Goal: Task Accomplishment & Management: Complete application form

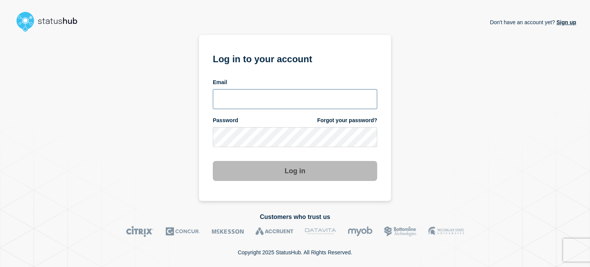
click at [259, 104] on input "email input" at bounding box center [295, 99] width 164 height 20
type input "dcarraway@fsu.edu"
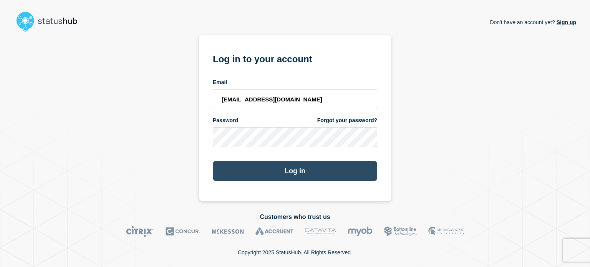
click at [227, 171] on button "Log in" at bounding box center [295, 171] width 164 height 20
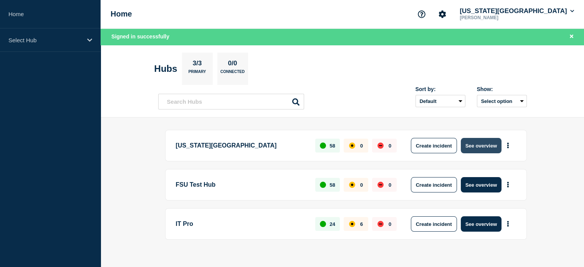
click at [480, 143] on button "See overview" at bounding box center [481, 145] width 41 height 15
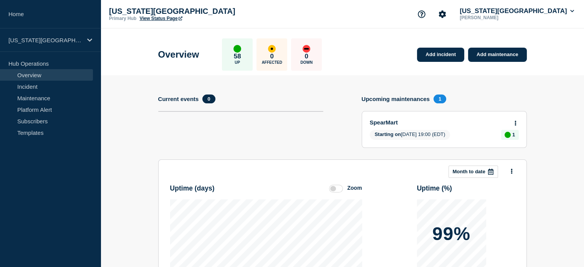
click at [166, 20] on link "View Status Page" at bounding box center [160, 18] width 43 height 5
click at [499, 58] on link "Add maintenance" at bounding box center [497, 55] width 58 height 14
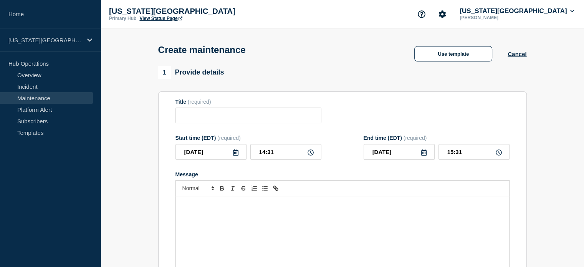
scroll to position [48, 0]
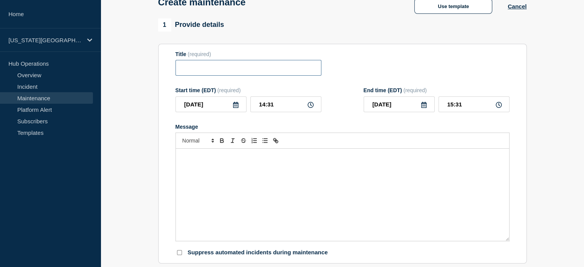
click at [185, 72] on input "Title" at bounding box center [248, 68] width 146 height 16
type input "Research Computing Center"
click at [227, 160] on p "Message" at bounding box center [343, 156] width 322 height 7
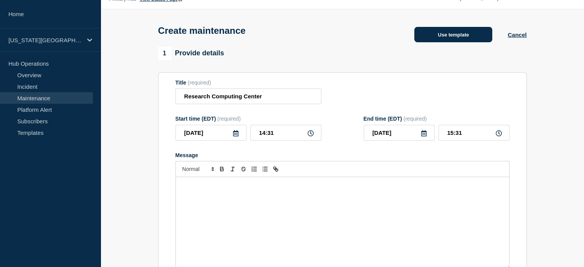
click at [432, 38] on button "Use template" at bounding box center [453, 34] width 78 height 15
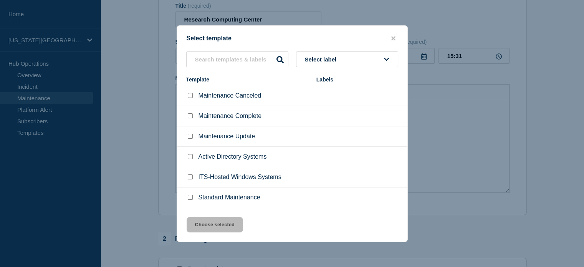
scroll to position [106, 0]
click at [189, 198] on input "Standard Maintenance checkbox" at bounding box center [190, 197] width 5 height 5
checkbox input "true"
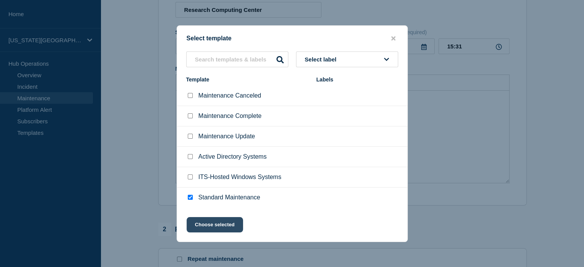
click at [212, 230] on button "Choose selected" at bounding box center [215, 224] width 56 height 15
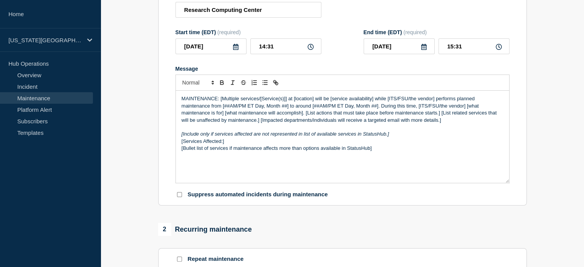
scroll to position [67, 0]
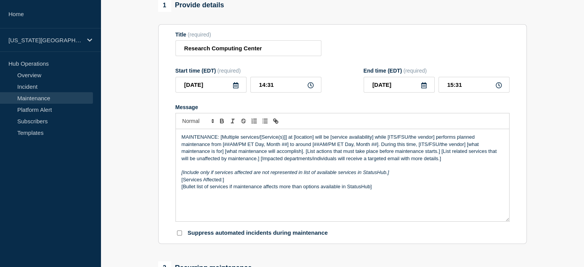
click at [236, 88] on icon at bounding box center [236, 85] width 6 height 6
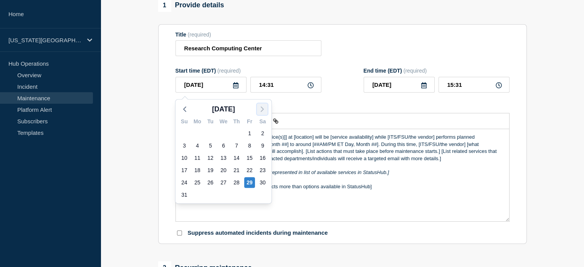
click at [260, 108] on icon "button" at bounding box center [262, 108] width 9 height 9
click at [208, 133] on div "2" at bounding box center [210, 133] width 11 height 11
type input "[DATE]"
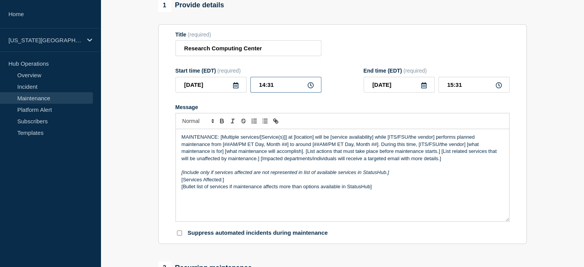
drag, startPoint x: 278, startPoint y: 81, endPoint x: 230, endPoint y: 84, distance: 47.3
click at [230, 84] on div "[DATE] 14:31" at bounding box center [248, 85] width 146 height 16
type input "10:00"
drag, startPoint x: 450, startPoint y: 85, endPoint x: 482, endPoint y: 90, distance: 32.6
click at [482, 90] on input "11:00" at bounding box center [473, 85] width 71 height 16
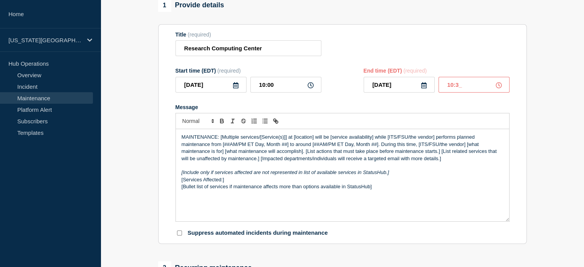
type input "10:30"
click at [377, 42] on div "Title (required) Research Computing Center" at bounding box center [342, 43] width 334 height 25
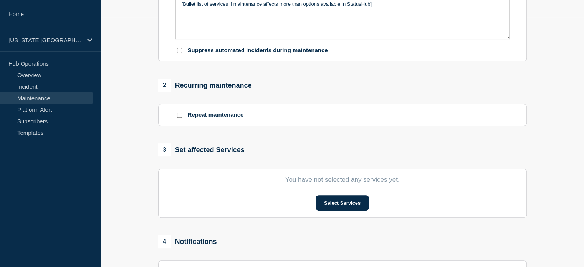
scroll to position [307, 0]
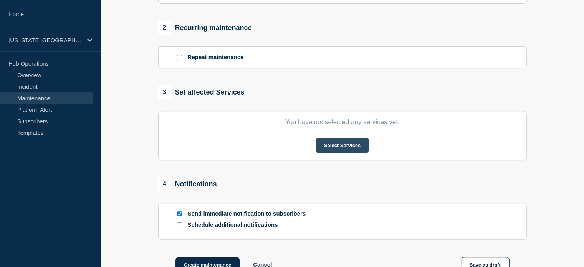
click at [334, 147] on button "Select Services" at bounding box center [342, 144] width 53 height 15
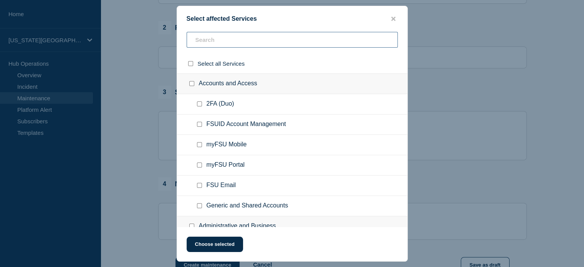
click at [211, 41] on input "text" at bounding box center [292, 40] width 211 height 16
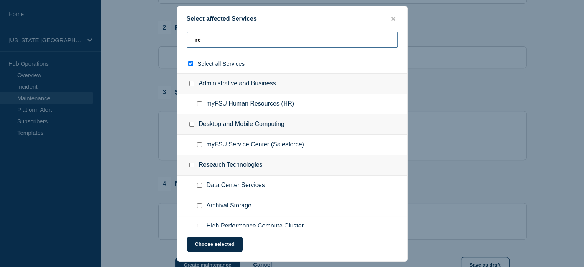
type input "rcc"
checkbox input "true"
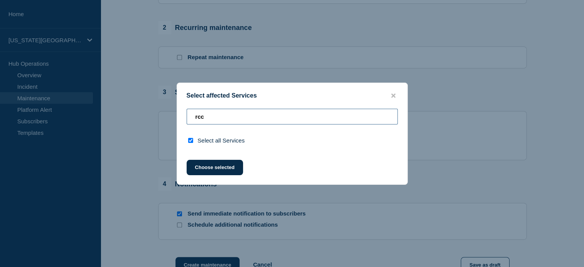
type input "rc"
checkbox input "false"
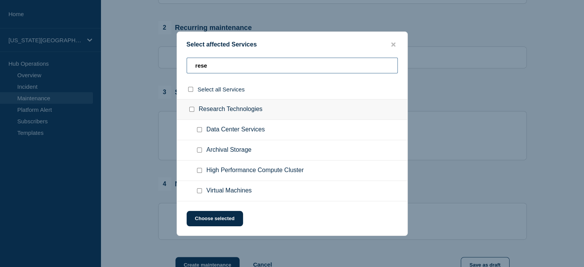
type input "rese"
click at [201, 130] on input "Data Center Services checkbox" at bounding box center [199, 129] width 5 height 5
click at [200, 130] on input "Data Center Services checkbox" at bounding box center [199, 129] width 5 height 5
checkbox input "false"
click at [190, 109] on input "Research Technologies checkbox" at bounding box center [191, 109] width 5 height 5
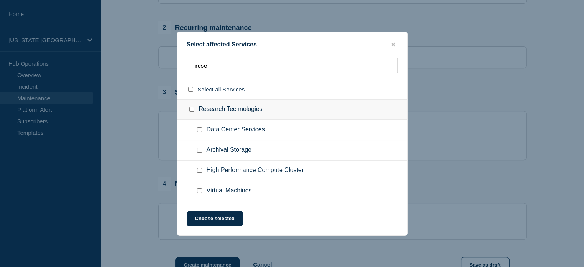
checkbox input "true"
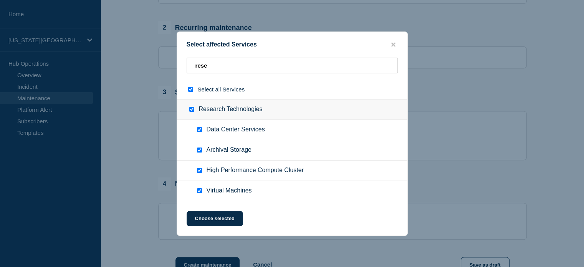
checkbox input "true"
click at [190, 109] on input "Research Technologies checkbox" at bounding box center [191, 109] width 5 height 5
checkbox input "false"
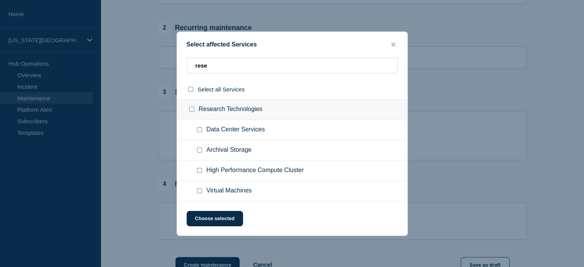
checkbox input "false"
click at [199, 169] on input "High Performance Compute Cluster checkbox" at bounding box center [199, 170] width 5 height 5
checkbox input "true"
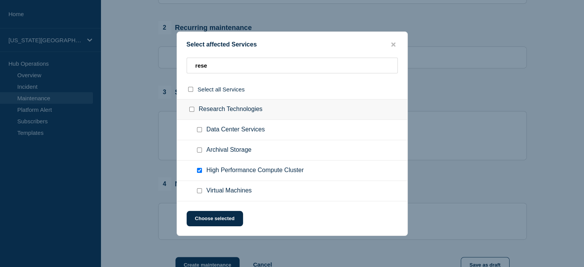
scroll to position [355, 0]
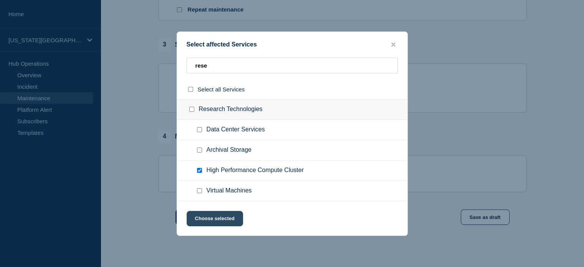
click at [218, 217] on button "Choose selected" at bounding box center [215, 218] width 56 height 15
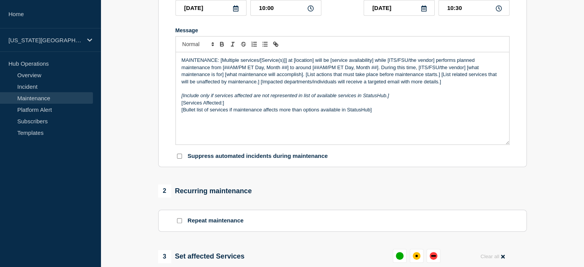
scroll to position [124, 0]
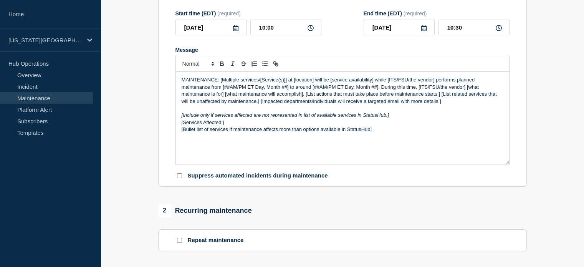
click at [388, 79] on p "MAINTENANCE: [Multiple services/[Service(s)]] at [location] will be [service av…" at bounding box center [343, 90] width 322 height 28
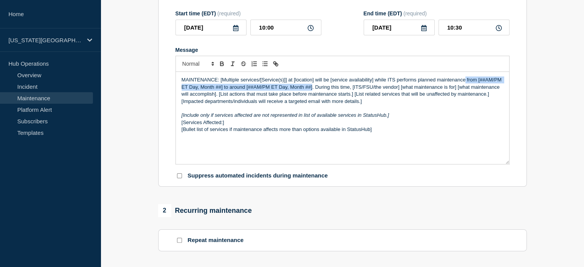
drag, startPoint x: 464, startPoint y: 83, endPoint x: 311, endPoint y: 89, distance: 153.0
click at [311, 89] on p "MAINTENANCE: [Multiple services/[Service(s)]] at [location] will be [service av…" at bounding box center [343, 90] width 322 height 28
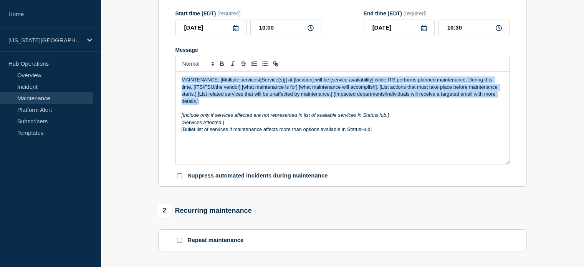
drag, startPoint x: 181, startPoint y: 83, endPoint x: 214, endPoint y: 101, distance: 37.6
click at [214, 101] on p "MAINTENANCE: [Multiple services/[Service(s)]] at [location] will be [service av…" at bounding box center [343, 90] width 322 height 28
copy p "MAINTENANCE: [Multiple services/[Service(s)]] at [location] will be [service av…"
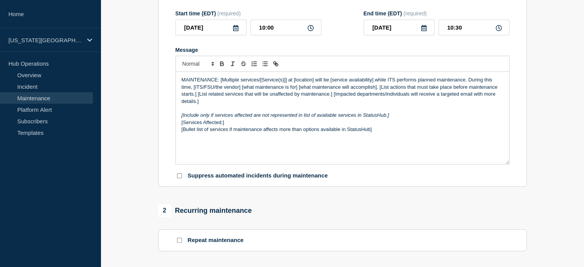
click at [203, 116] on em "[Include only if services affected are not represented in list of available ser…" at bounding box center [286, 115] width 208 height 6
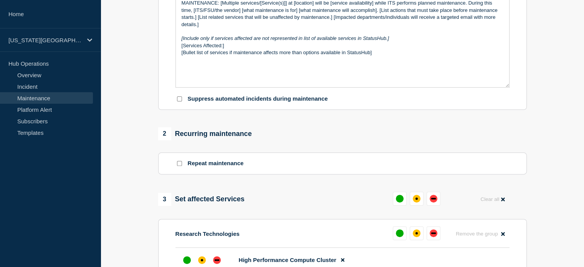
scroll to position [278, 0]
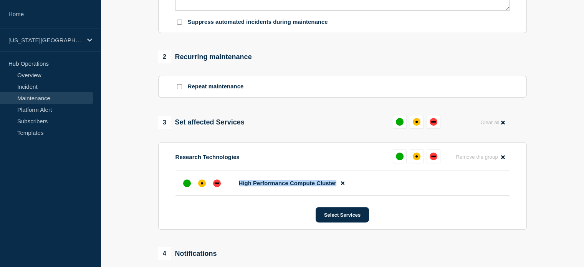
drag, startPoint x: 240, startPoint y: 186, endPoint x: 336, endPoint y: 187, distance: 96.0
click at [336, 186] on span "High Performance Compute Cluster" at bounding box center [288, 183] width 98 height 7
copy span "High Performance Compute Cluster"
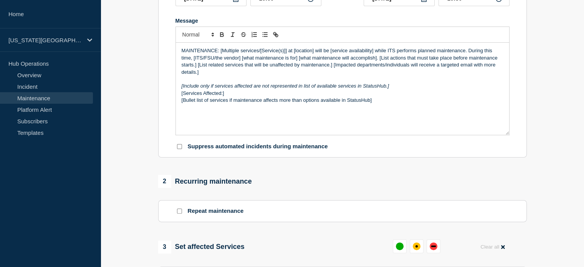
scroll to position [67, 0]
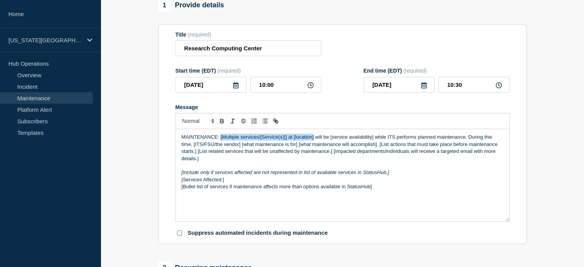
drag, startPoint x: 220, startPoint y: 141, endPoint x: 313, endPoint y: 141, distance: 92.5
click at [313, 141] on p "MAINTENANCE: [Multiple services/[Service(s)]] at [location] will be [service av…" at bounding box center [343, 148] width 322 height 28
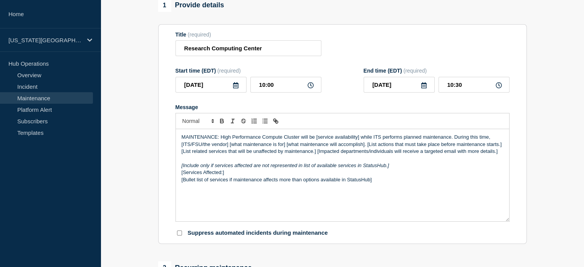
click at [316, 139] on p "MAINTENANCE: High Performance Compute Cluster will be [service availability] wh…" at bounding box center [343, 144] width 322 height 21
click at [318, 139] on p "MAINTENANCE: High Performance Compute Cluster will be [service availability] wh…" at bounding box center [343, 144] width 322 height 21
click at [299, 138] on p "MAINTENANCE: High Performance Compute Cluster will be [service availability] wh…" at bounding box center [343, 144] width 322 height 21
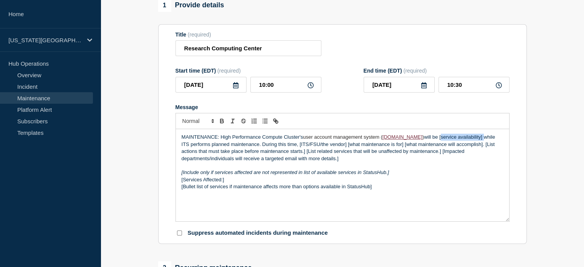
drag, startPoint x: 437, startPoint y: 139, endPoint x: 479, endPoint y: 139, distance: 42.2
click at [479, 139] on p "MAINTENANCE: High Performance Compute Cluster's user account management system …" at bounding box center [343, 148] width 322 height 28
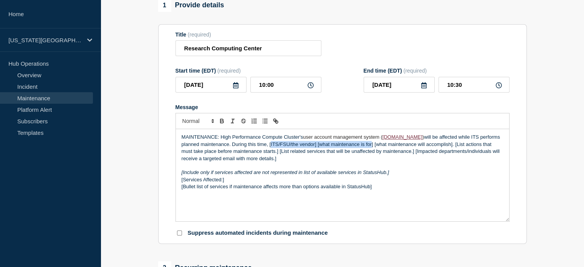
drag, startPoint x: 269, startPoint y: 147, endPoint x: 370, endPoint y: 146, distance: 101.4
click at [370, 146] on p "MAINTENANCE: High Performance Compute Cluster's user account management system …" at bounding box center [343, 148] width 322 height 28
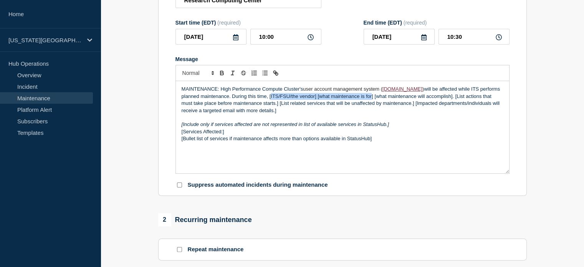
scroll to position [134, 0]
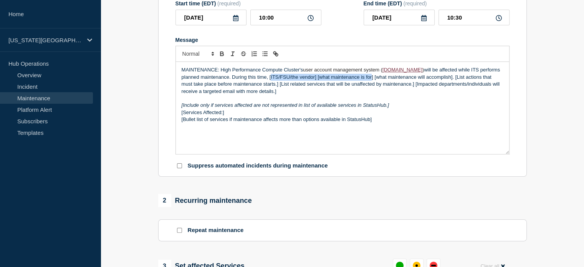
click at [269, 80] on p "MAINTENANCE: High Performance Compute Cluster's user account management system …" at bounding box center [343, 80] width 322 height 28
drag, startPoint x: 268, startPoint y: 81, endPoint x: 273, endPoint y: 79, distance: 4.4
click at [273, 79] on p "MAINTENANCE: High Performance Compute Cluster's user account management system …" at bounding box center [343, 80] width 322 height 28
click at [271, 80] on p "MAINTENANCE: High Performance Compute Cluster's user account management system …" at bounding box center [343, 80] width 322 height 28
drag, startPoint x: 269, startPoint y: 81, endPoint x: 453, endPoint y: 79, distance: 183.9
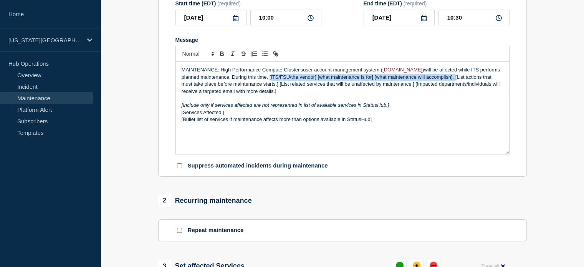
click at [453, 79] on p "MAINTENANCE: High Performance Compute Cluster's user account management system …" at bounding box center [343, 80] width 322 height 28
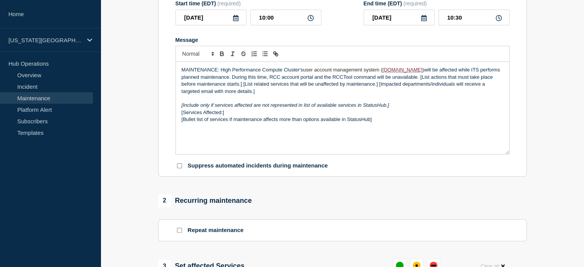
click at [269, 79] on p "MAINTENANCE: High Performance Compute Cluster's user account management system …" at bounding box center [343, 80] width 322 height 28
click at [383, 81] on p "MAINTENANCE: High Performance Compute Cluster's user account management system …" at bounding box center [343, 80] width 322 height 28
click at [425, 80] on p "MAINTENANCE: High Performance Compute Cluster's user account management system …" at bounding box center [343, 80] width 322 height 28
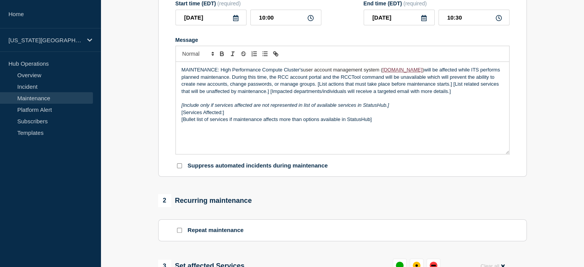
drag, startPoint x: 318, startPoint y: 86, endPoint x: 451, endPoint y: 94, distance: 133.9
click at [451, 94] on p "MAINTENANCE: High Performance Compute Cluster's user account management system …" at bounding box center [343, 80] width 322 height 28
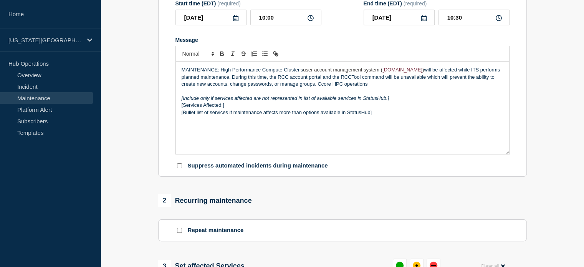
click at [322, 88] on p "MAINTENANCE: High Performance Compute Cluster's user account management system …" at bounding box center [343, 76] width 322 height 21
click at [364, 87] on p "MAINTENANCE: High Performance Compute Cluster's user account management system …" at bounding box center [343, 76] width 322 height 21
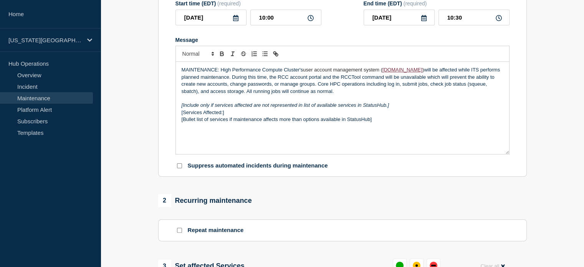
click at [395, 87] on p "MAINTENANCE: High Performance Compute Cluster's user account management system …" at bounding box center [343, 80] width 322 height 28
click at [220, 72] on p "MAINTENANCE: High Performance Compute Cluster's user account management system …" at bounding box center [343, 80] width 322 height 28
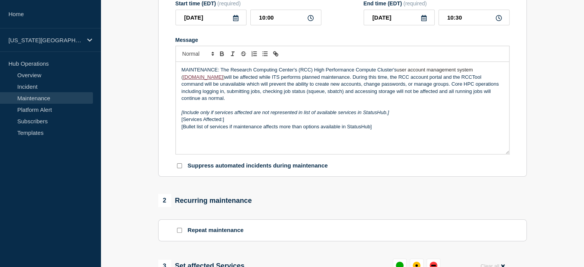
click at [396, 72] on p "MAINTENANCE: The Research Computing Center's (RCC) High Performance Compute Clu…" at bounding box center [343, 83] width 322 height 35
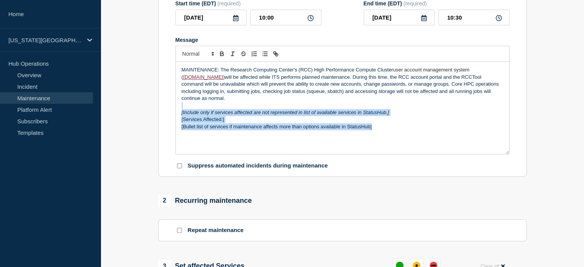
drag, startPoint x: 377, startPoint y: 133, endPoint x: 112, endPoint y: 110, distance: 265.6
click at [112, 110] on section "1 Provide details Title (required) Research Computing Center Start time (EDT) (…" at bounding box center [342, 218] width 483 height 573
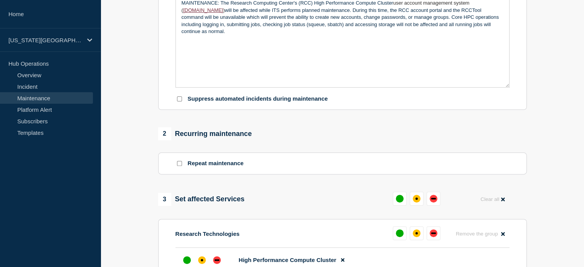
scroll to position [115, 0]
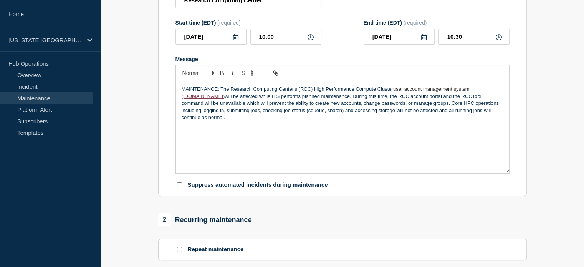
drag, startPoint x: 180, startPoint y: 90, endPoint x: 205, endPoint y: 120, distance: 39.5
click at [205, 120] on div "MAINTENANCE: The Research Computing Center's (RCC) High Performance Compute Clu…" at bounding box center [342, 127] width 333 height 92
copy p "MAINTENANCE: The Research Computing Center's (RCC) High Performance Compute Clu…"
click at [403, 103] on p "MAINTENANCE: The Research Computing Center's (RCC) High Performance Compute Clu…" at bounding box center [343, 103] width 322 height 35
click at [393, 92] on p "MAINTENANCE: The Research Computing Center's (RCC) High Performance Compute Clu…" at bounding box center [343, 103] width 322 height 35
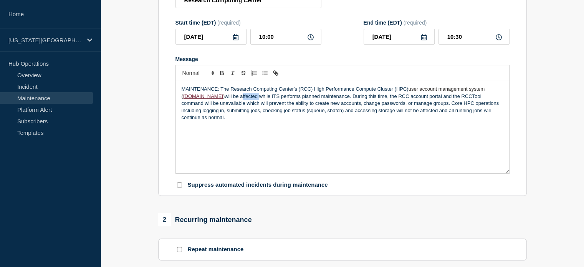
drag, startPoint x: 236, startPoint y: 98, endPoint x: 253, endPoint y: 99, distance: 17.7
click at [253, 99] on p "MAINTENANCE: The Research Computing Center's (RCC) High Performance Compute Clu…" at bounding box center [343, 103] width 322 height 35
click at [223, 113] on p "MAINTENANCE: The Research Computing Center's (RCC) High Performance Compute Clu…" at bounding box center [343, 103] width 322 height 35
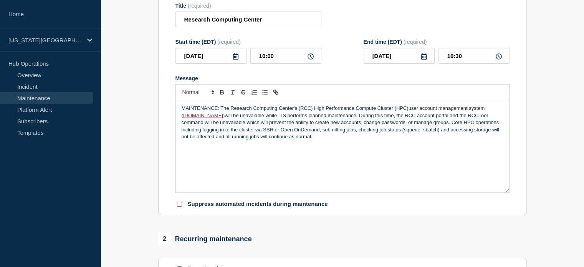
drag, startPoint x: 314, startPoint y: 139, endPoint x: 169, endPoint y: 99, distance: 150.3
click at [169, 99] on section "Title (required) Research Computing Center Start time (EDT) (required) [DATE] 1…" at bounding box center [342, 105] width 369 height 220
copy p "MAINTENANCE: The Research Computing Center's (RCC) High Performance Compute Clu…"
click at [223, 126] on p "MAINTENANCE: The Research Computing Center's (RCC) High Performance Compute Clu…" at bounding box center [343, 122] width 322 height 35
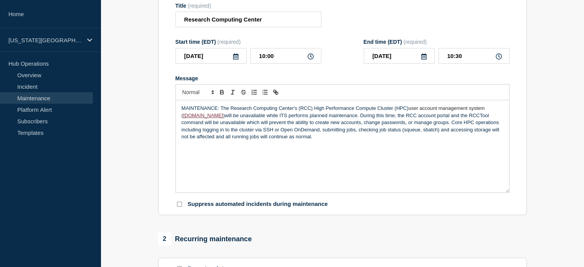
click at [280, 139] on p "MAINTENANCE: The Research Computing Center's (RCC) High Performance Compute Clu…" at bounding box center [343, 122] width 322 height 35
click at [180, 207] on input "Suppress automated incidents during maintenance" at bounding box center [179, 204] width 5 height 5
checkbox input "true"
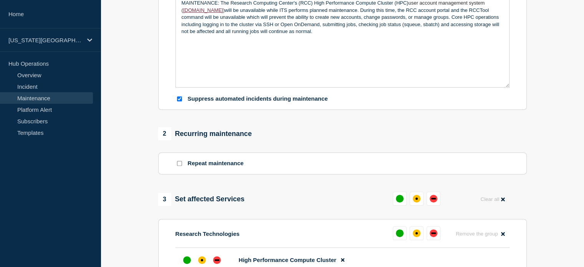
scroll to position [269, 0]
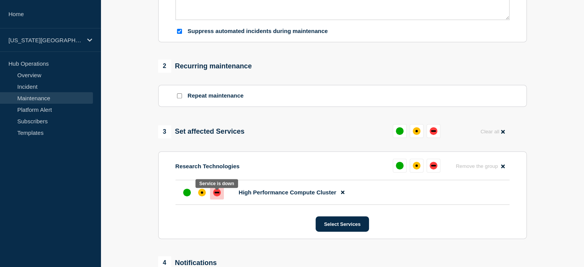
click at [213, 196] on div "down" at bounding box center [217, 193] width 8 height 8
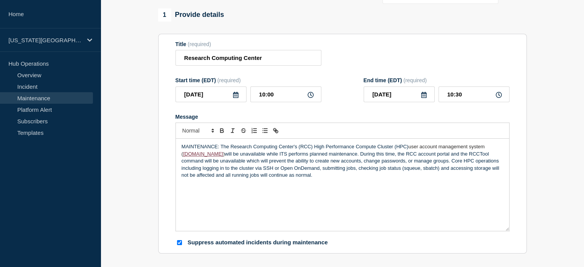
scroll to position [0, 0]
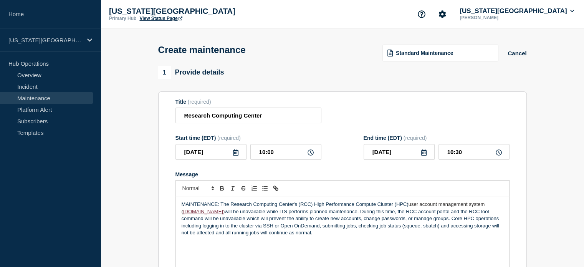
click at [160, 131] on section "Title (required) Research Computing Center Start time (EDT) (required) [DATE] 1…" at bounding box center [342, 201] width 369 height 220
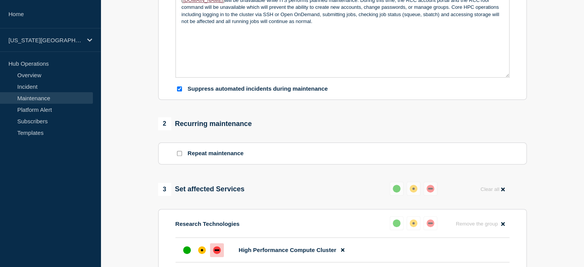
scroll to position [230, 0]
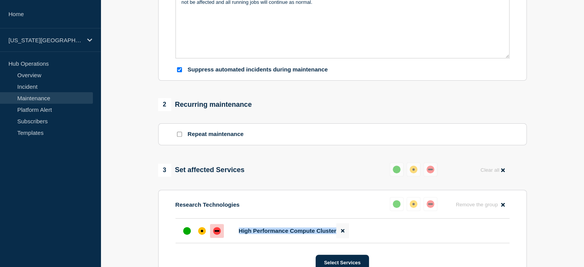
drag, startPoint x: 239, startPoint y: 235, endPoint x: 336, endPoint y: 238, distance: 96.8
click at [336, 238] on li "High Performance Compute Cluster" at bounding box center [342, 230] width 334 height 25
copy ul "High Performance Compute Cluster"
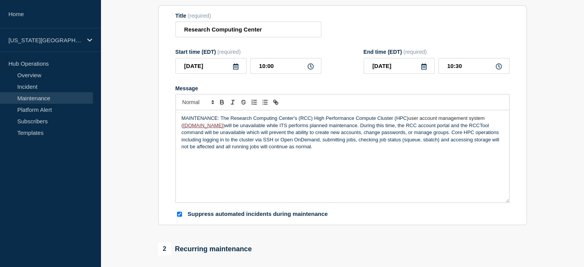
scroll to position [29, 0]
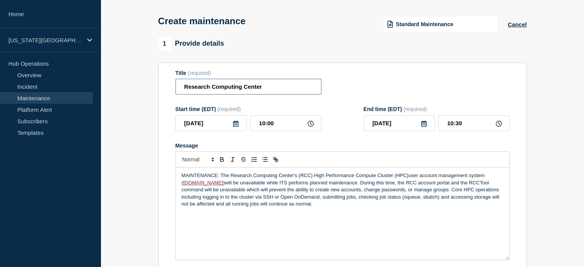
click at [268, 86] on input "Research Computing Center" at bounding box center [248, 87] width 146 height 16
drag, startPoint x: 268, startPoint y: 86, endPoint x: 115, endPoint y: 117, distance: 155.9
paste input "High Performance Compute Cluster"
type input "RCC High Performance Compute Cluster"
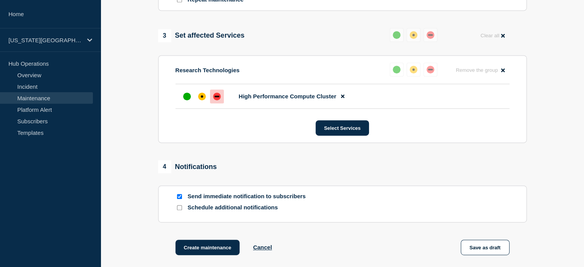
scroll to position [403, 0]
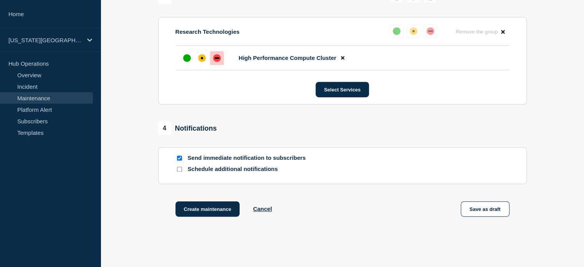
click at [182, 173] on div at bounding box center [179, 168] width 8 height 7
click at [181, 172] on input "Schedule additional notifications" at bounding box center [179, 169] width 5 height 5
checkbox input "true"
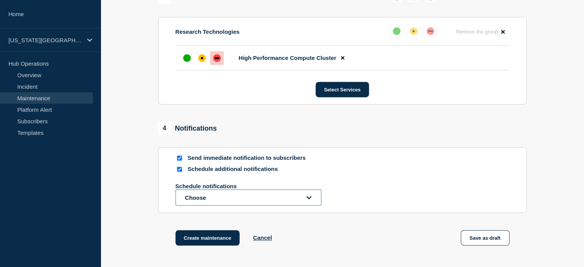
click at [208, 196] on button "Choose" at bounding box center [248, 197] width 146 height 16
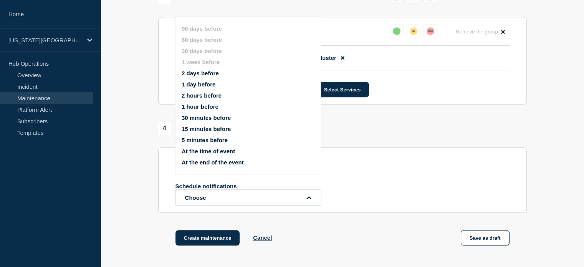
click at [192, 74] on button "2 days before" at bounding box center [200, 73] width 37 height 7
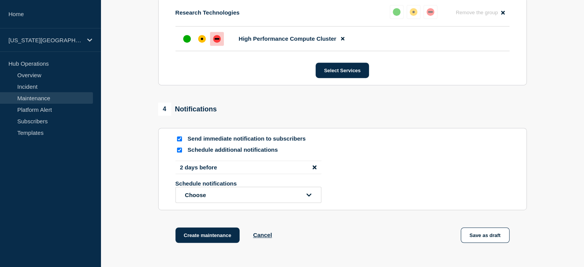
scroll to position [451, 0]
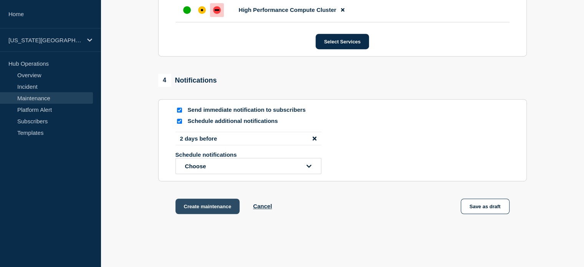
click at [206, 214] on button "Create maintenance" at bounding box center [207, 206] width 65 height 15
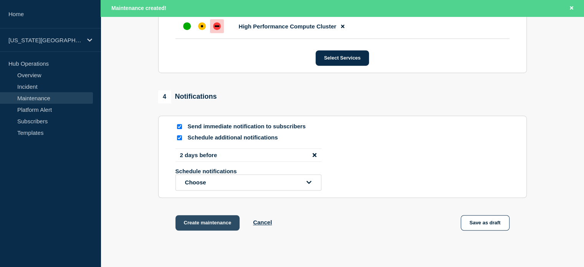
scroll to position [468, 0]
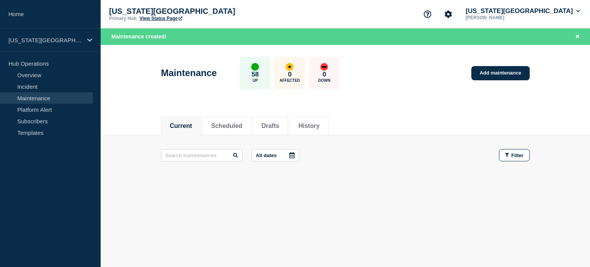
click at [161, 17] on link "View Status Page" at bounding box center [160, 18] width 43 height 5
click at [158, 20] on link "View Status Page" at bounding box center [160, 18] width 43 height 5
click at [530, 10] on button "[US_STATE][GEOGRAPHIC_DATA]" at bounding box center [522, 11] width 117 height 8
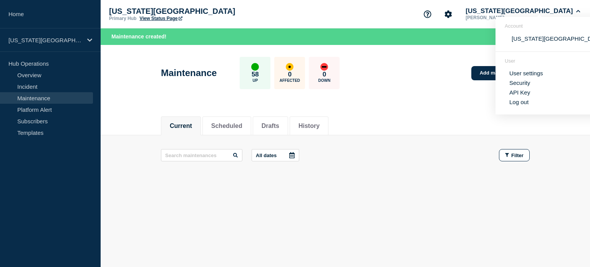
click at [516, 107] on section "User User settings Security API Key Log out" at bounding box center [555, 83] width 120 height 63
click at [514, 103] on button "Log out" at bounding box center [518, 102] width 19 height 7
